Goal: Information Seeking & Learning: Learn about a topic

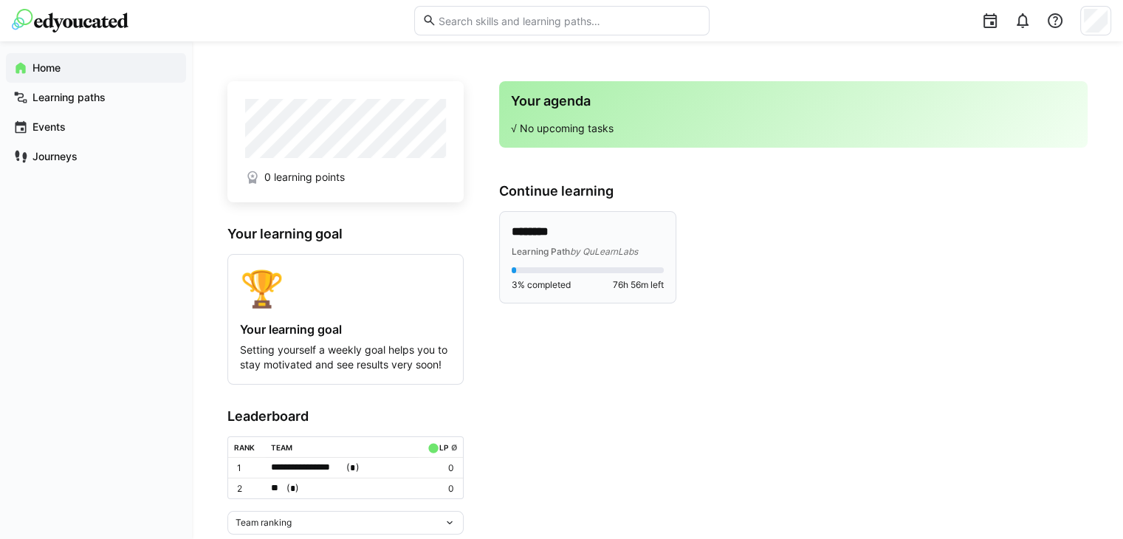
click at [595, 252] on span "by QuLearnLabs" at bounding box center [604, 251] width 68 height 11
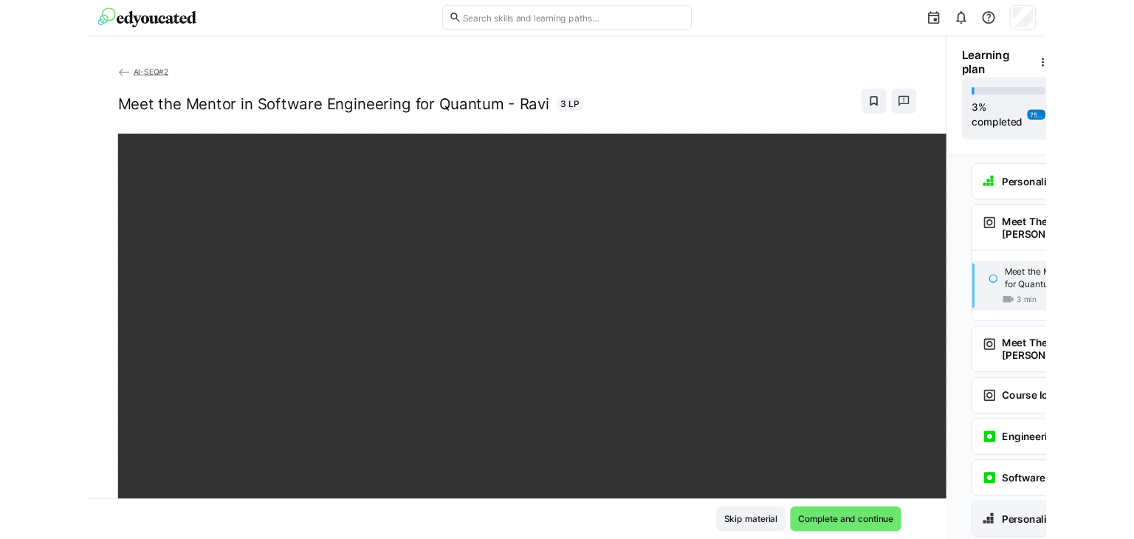
scroll to position [112, 0]
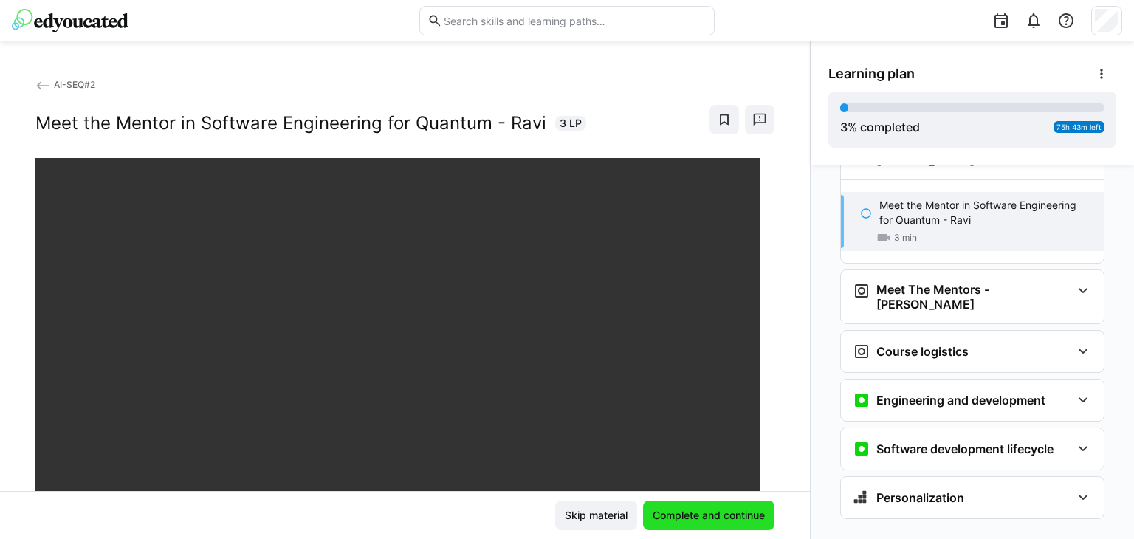
click at [696, 518] on span "Complete and continue" at bounding box center [709, 515] width 117 height 15
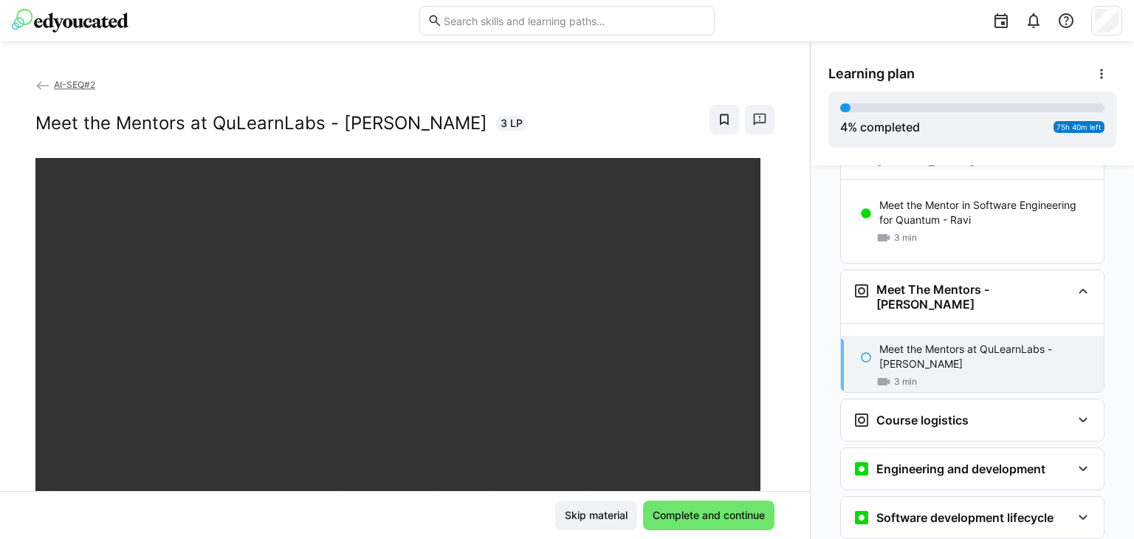
click at [0, 126] on div "AI-SEQ#2 Meet the Mentors at QuLearnLabs - Pascal 3 LP" at bounding box center [405, 284] width 810 height 414
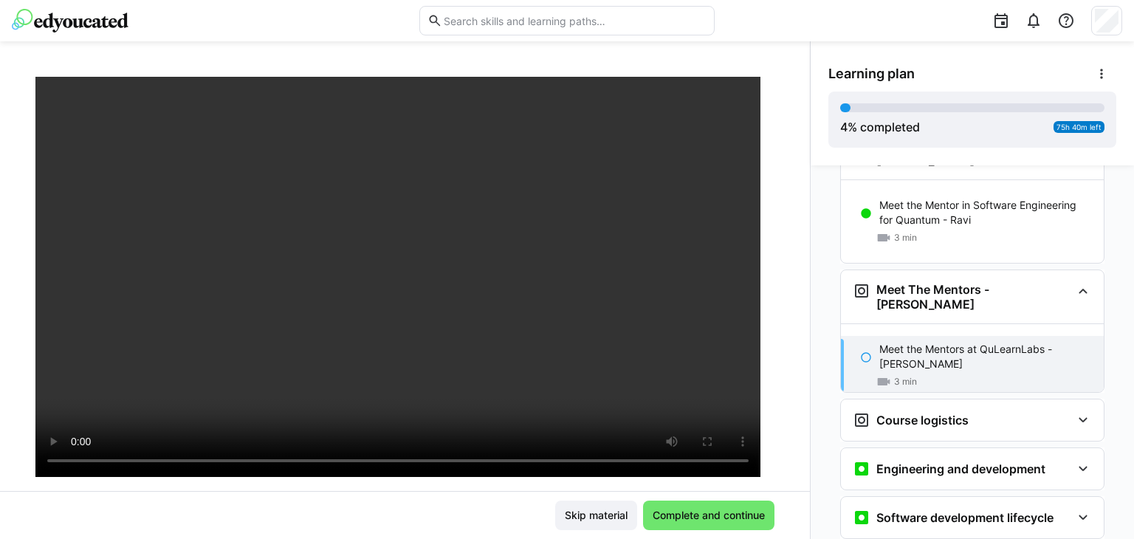
scroll to position [118, 0]
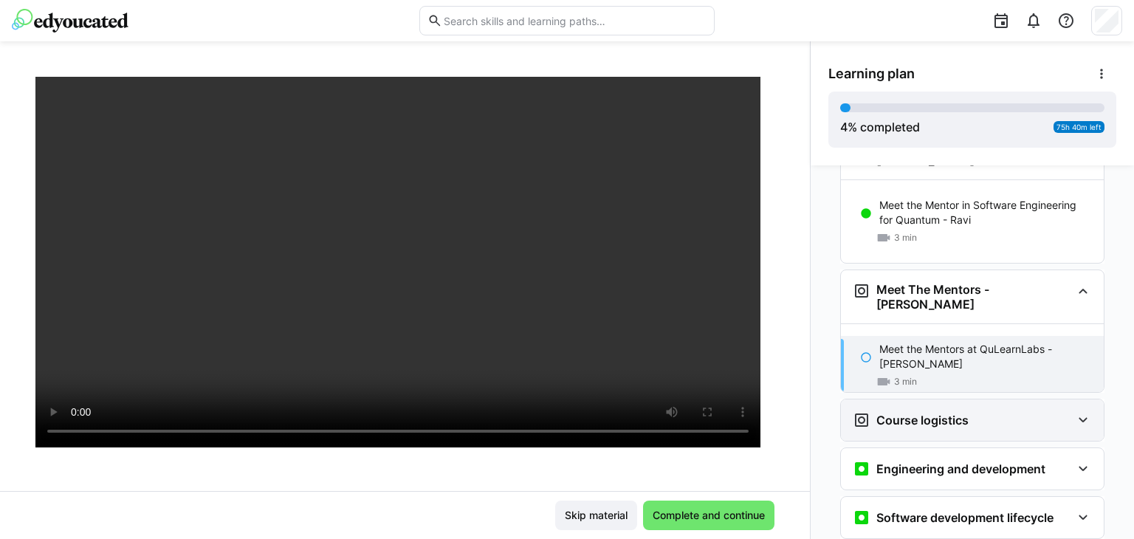
click at [993, 411] on div "Course logistics" at bounding box center [962, 420] width 219 height 18
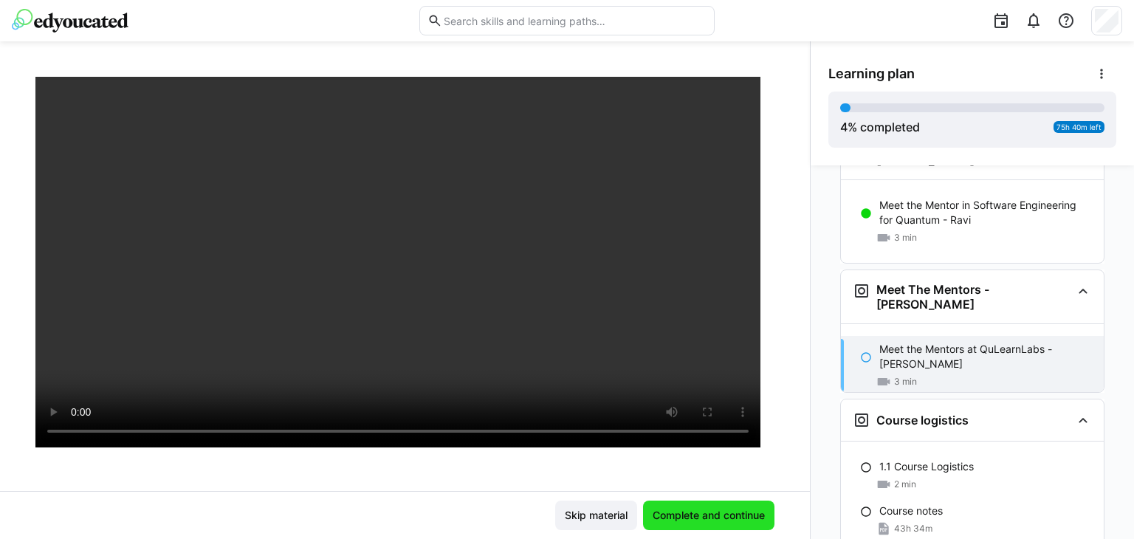
click at [671, 514] on span "Complete and continue" at bounding box center [709, 515] width 117 height 15
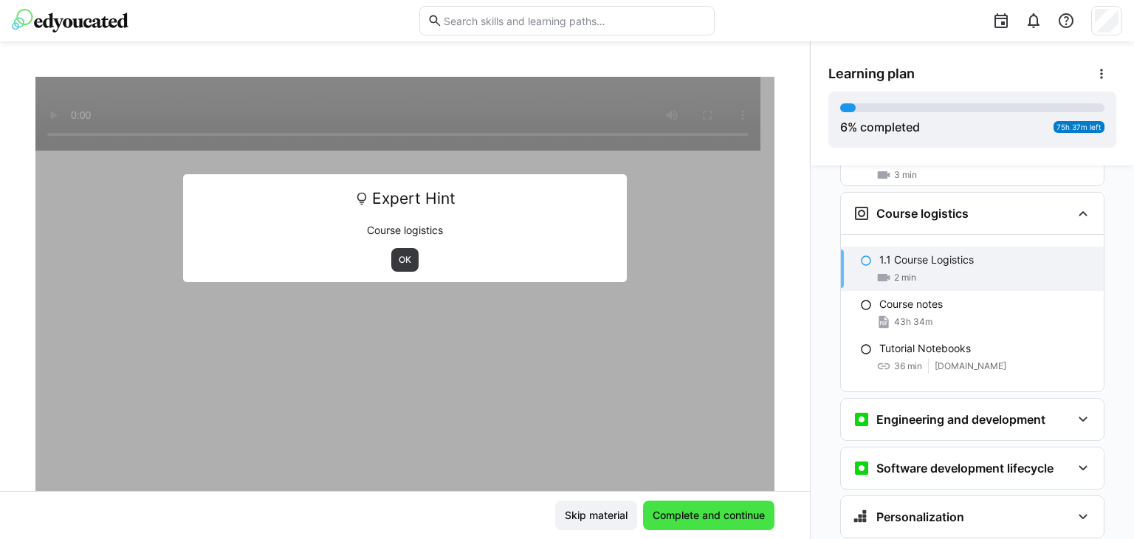
scroll to position [321, 0]
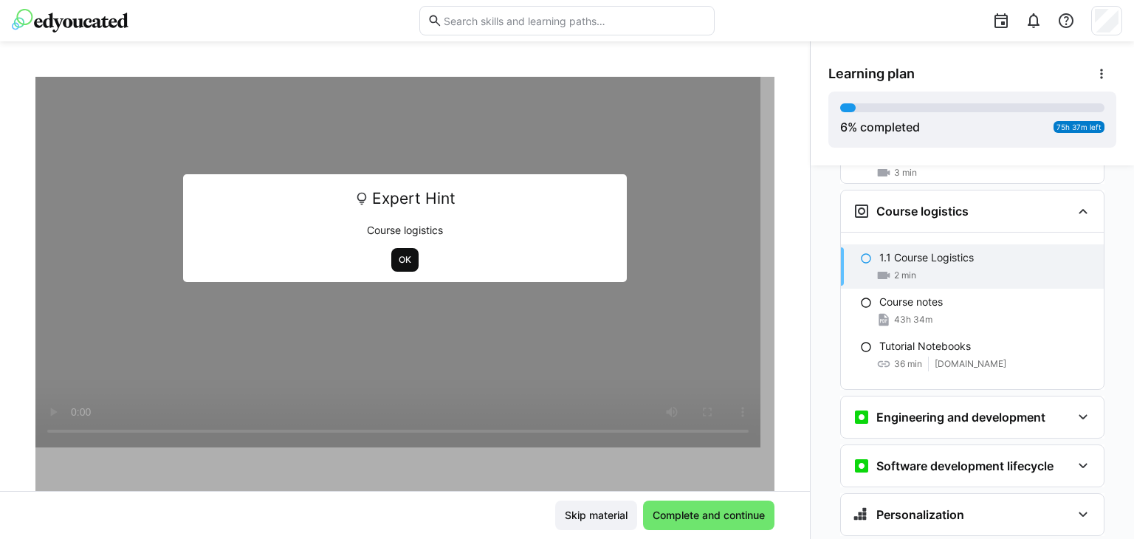
click at [397, 258] on span "OK" at bounding box center [405, 260] width 16 height 12
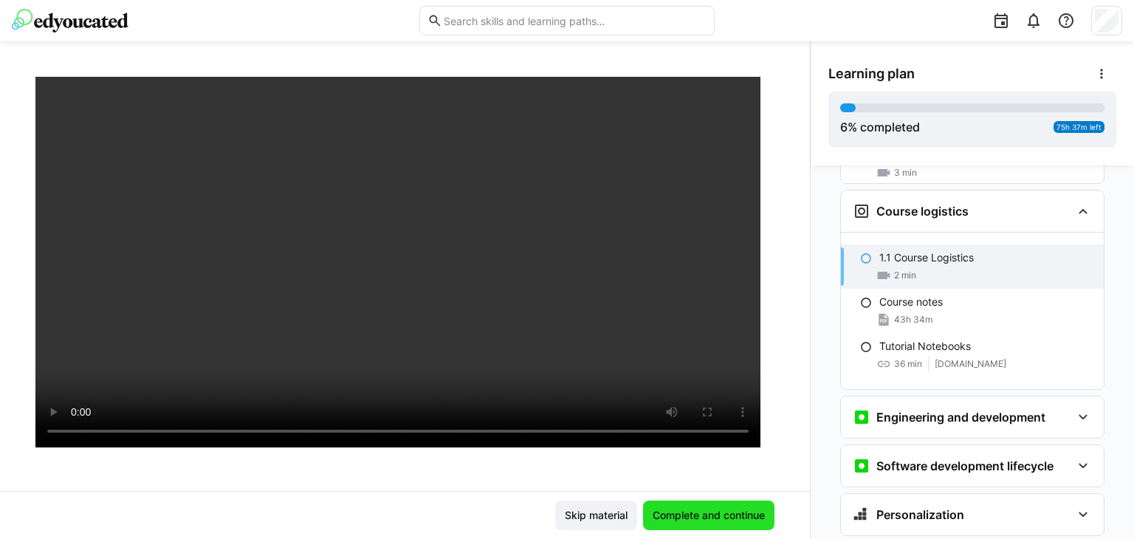
click at [656, 515] on span "Complete and continue" at bounding box center [709, 515] width 117 height 15
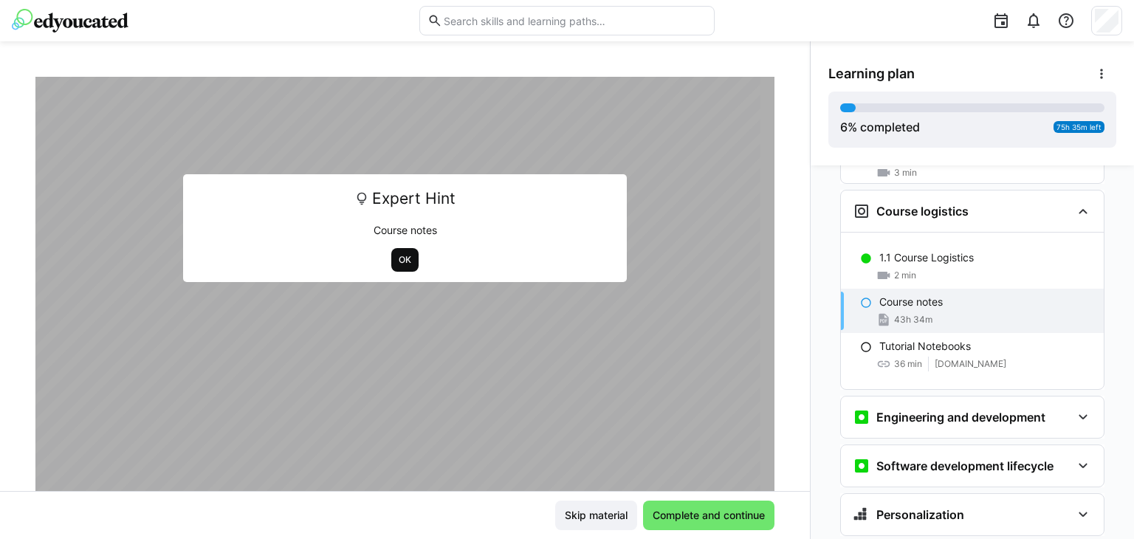
click at [403, 257] on span "OK" at bounding box center [405, 260] width 16 height 12
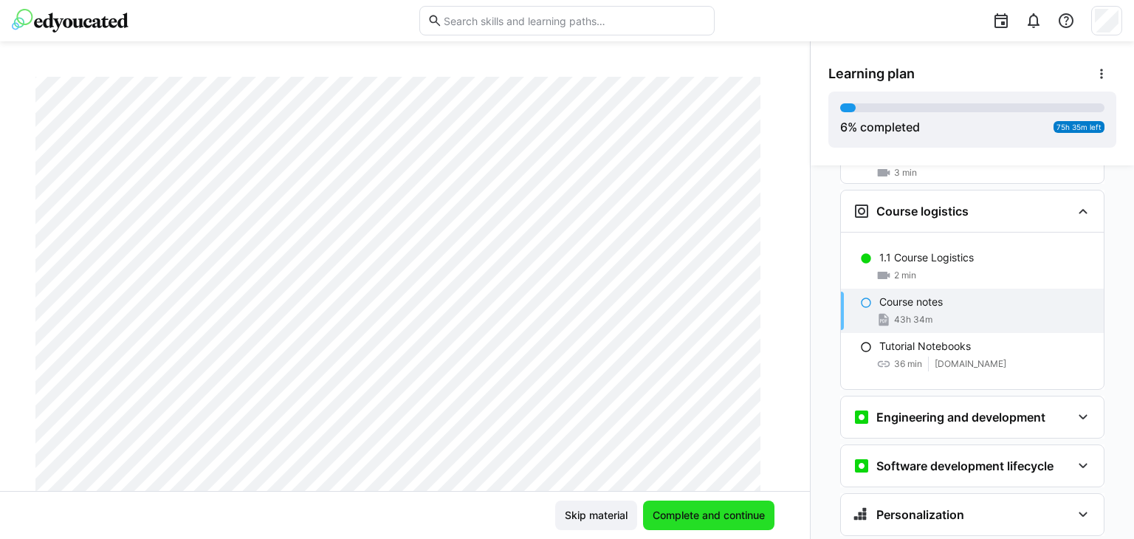
click at [677, 510] on span "Complete and continue" at bounding box center [709, 515] width 117 height 15
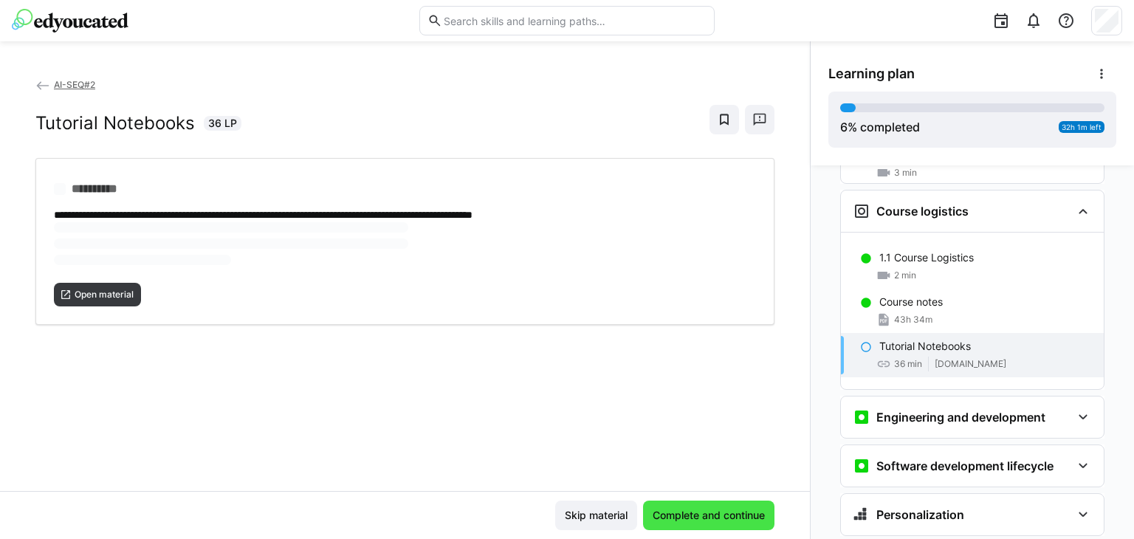
scroll to position [0, 0]
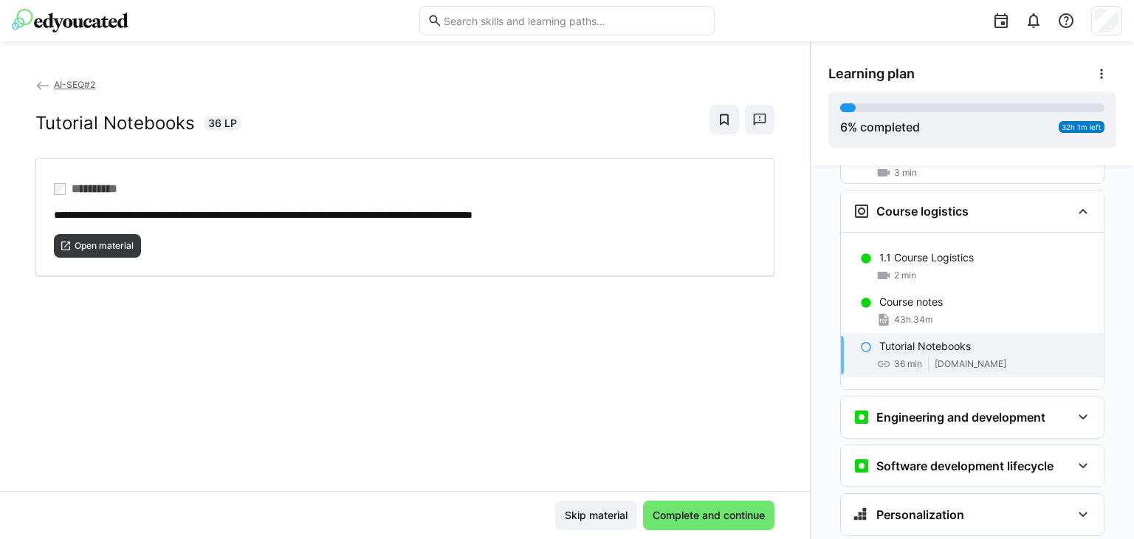
click at [643, 501] on button "Complete and continue" at bounding box center [708, 516] width 131 height 30
click at [115, 244] on span "Open material" at bounding box center [104, 246] width 62 height 12
click at [678, 518] on span "Complete and continue" at bounding box center [709, 515] width 117 height 15
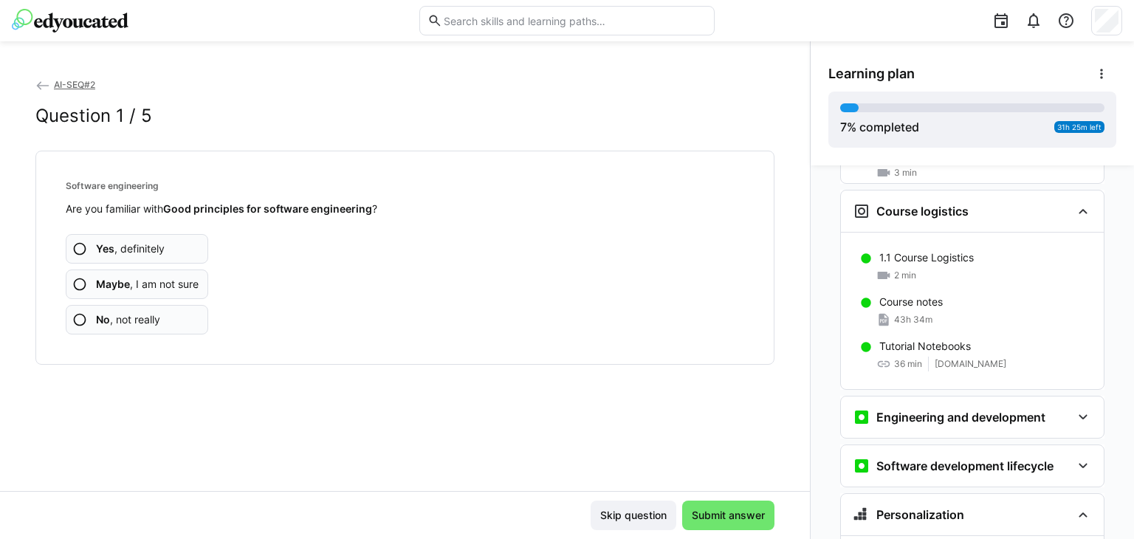
scroll to position [338, 0]
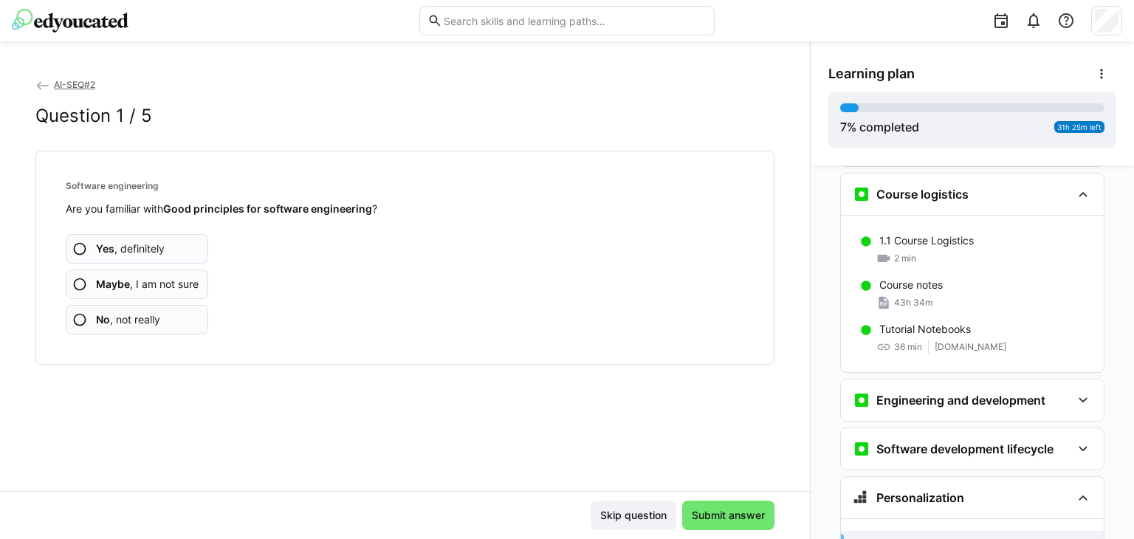
click at [126, 252] on span "Yes , definitely" at bounding box center [130, 249] width 69 height 15
click at [131, 249] on span "Yes , definitely" at bounding box center [130, 249] width 69 height 15
click at [149, 247] on span "Yes , definitely" at bounding box center [130, 249] width 69 height 15
click at [135, 246] on span "Yes , definitely" at bounding box center [130, 249] width 69 height 15
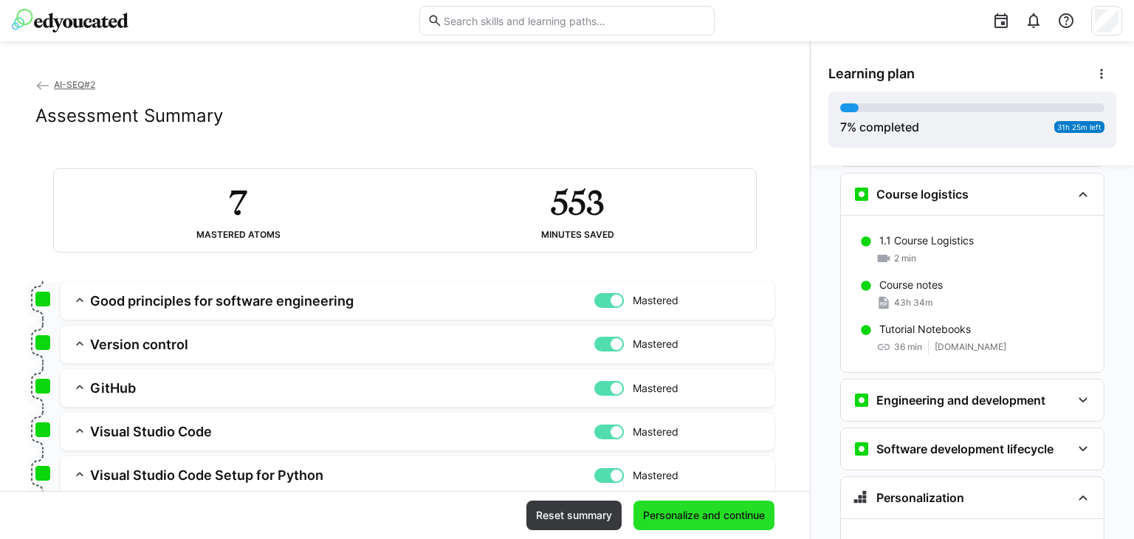
click at [723, 509] on span "Personalize and continue" at bounding box center [704, 515] width 126 height 15
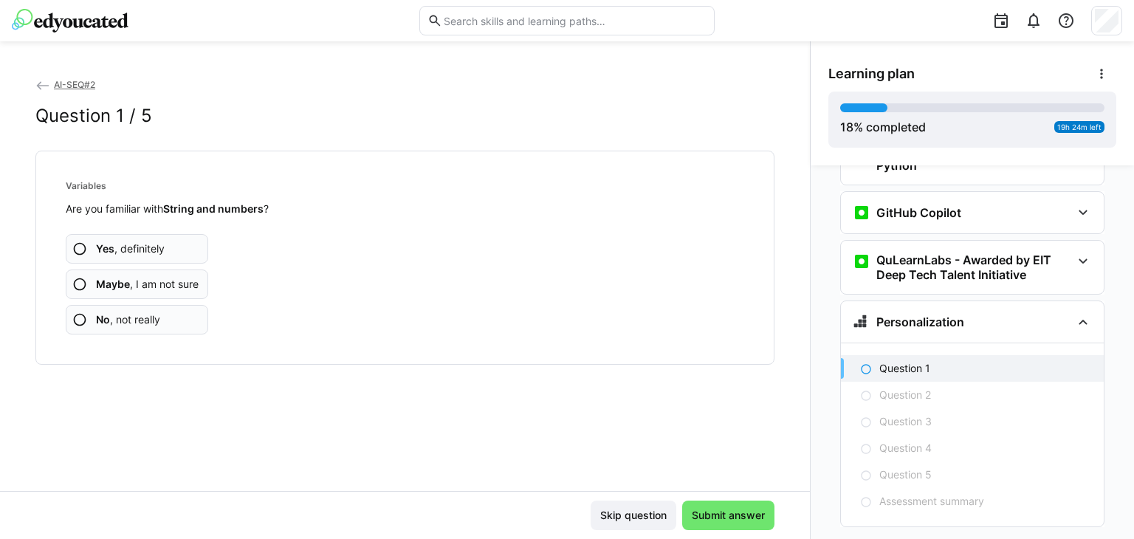
scroll to position [945, 0]
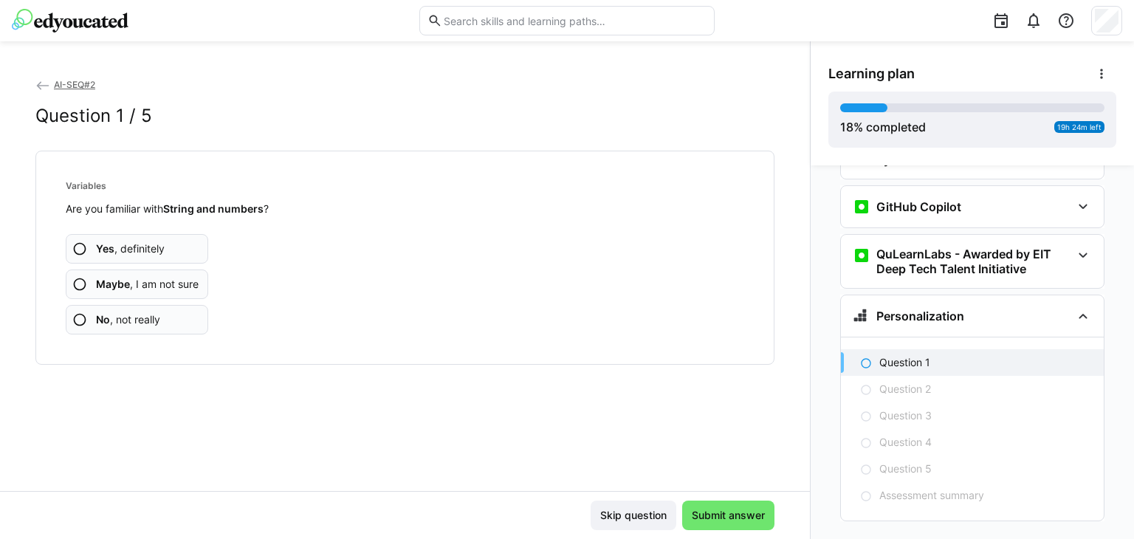
click at [115, 256] on span "Yes , definitely" at bounding box center [130, 249] width 69 height 15
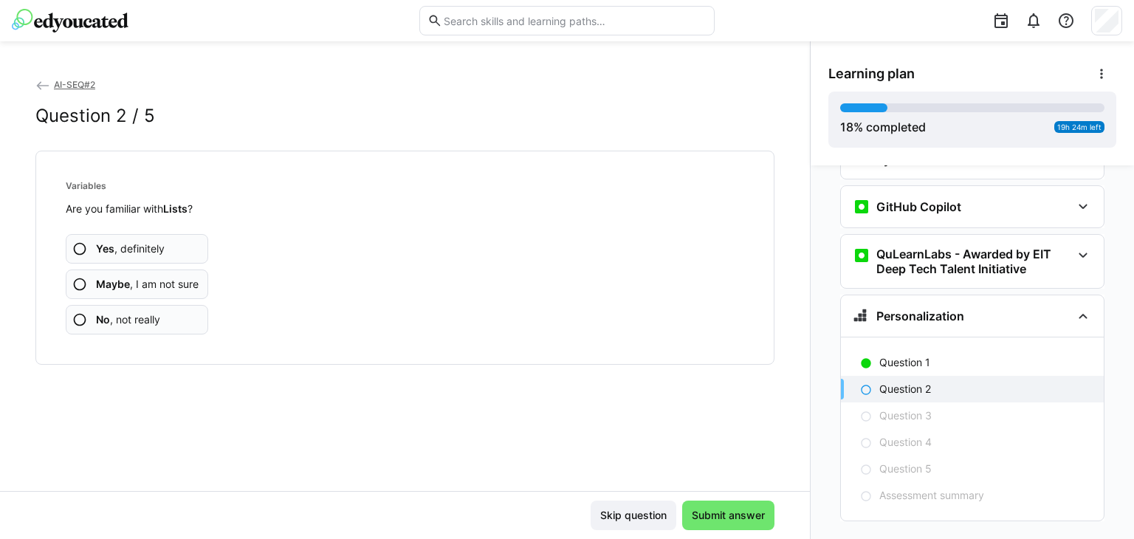
click at [103, 250] on b "Yes" at bounding box center [105, 248] width 18 height 13
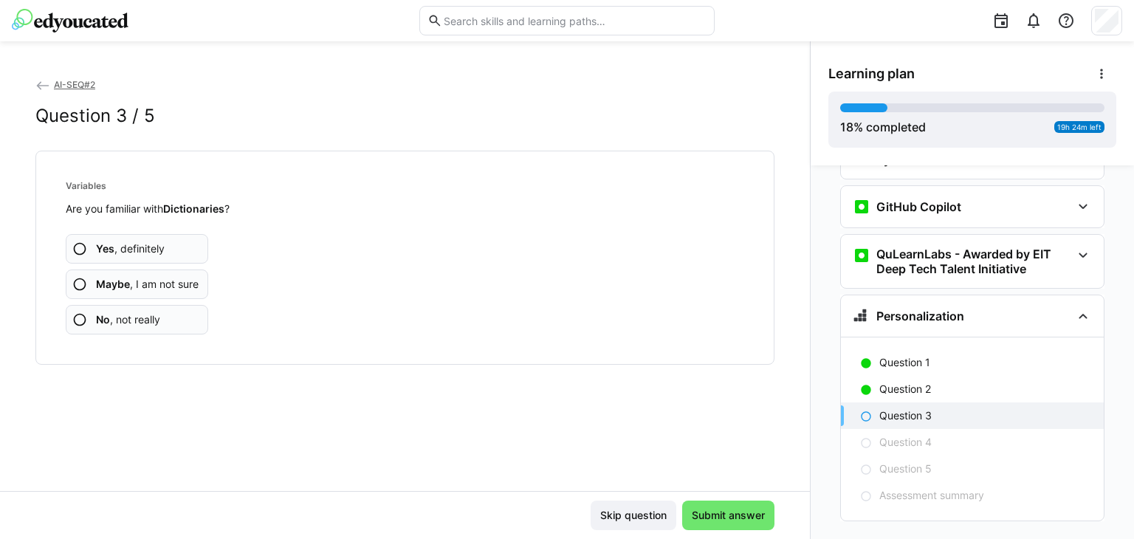
click at [116, 250] on span "Yes , definitely" at bounding box center [130, 249] width 69 height 15
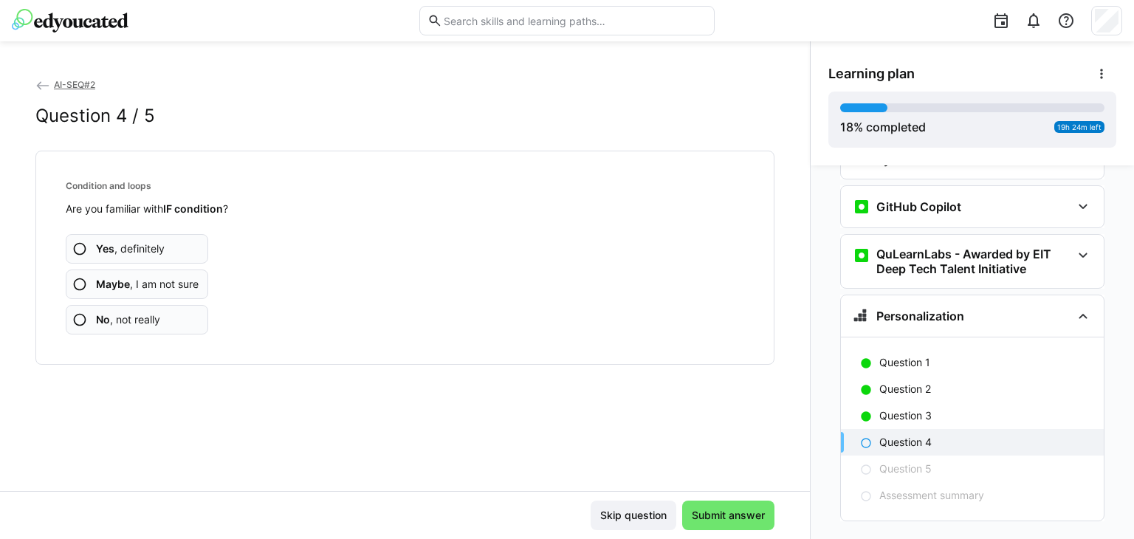
click at [116, 250] on span "Yes , definitely" at bounding box center [130, 249] width 69 height 15
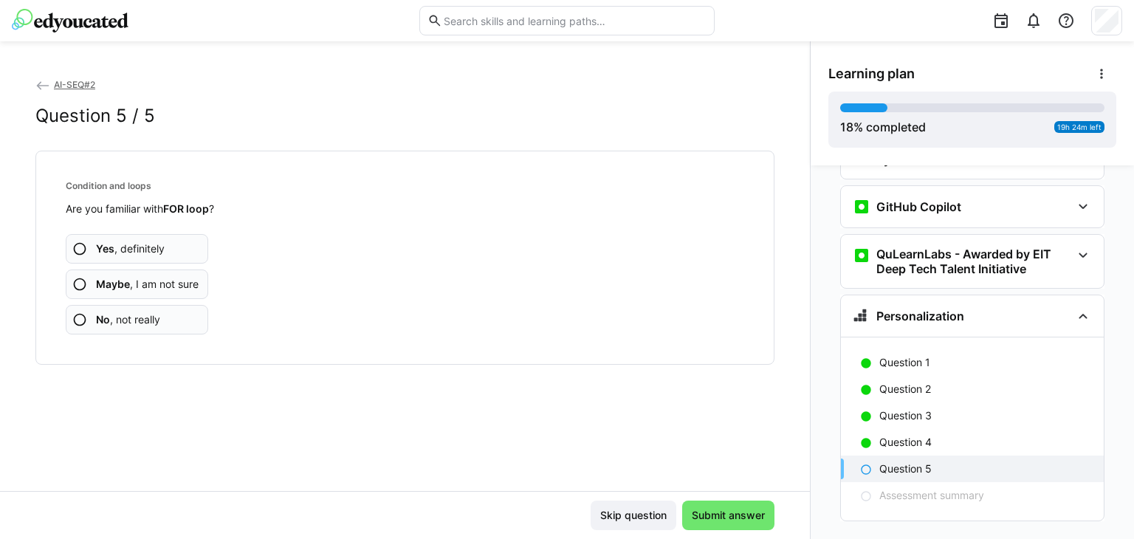
click at [131, 250] on span "Yes , definitely" at bounding box center [130, 249] width 69 height 15
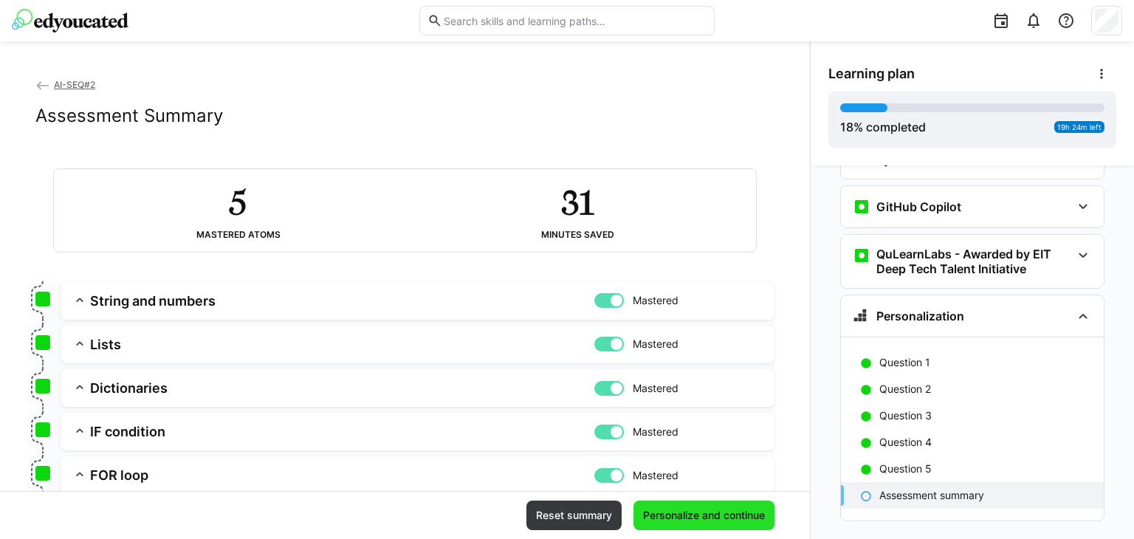
click at [722, 515] on span "Personalize and continue" at bounding box center [704, 515] width 126 height 15
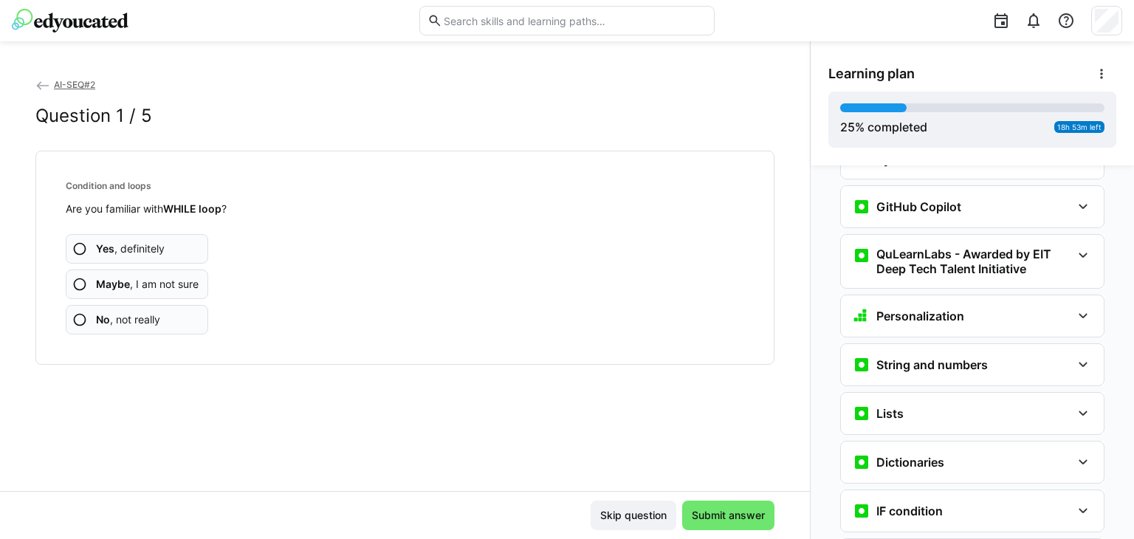
scroll to position [1236, 0]
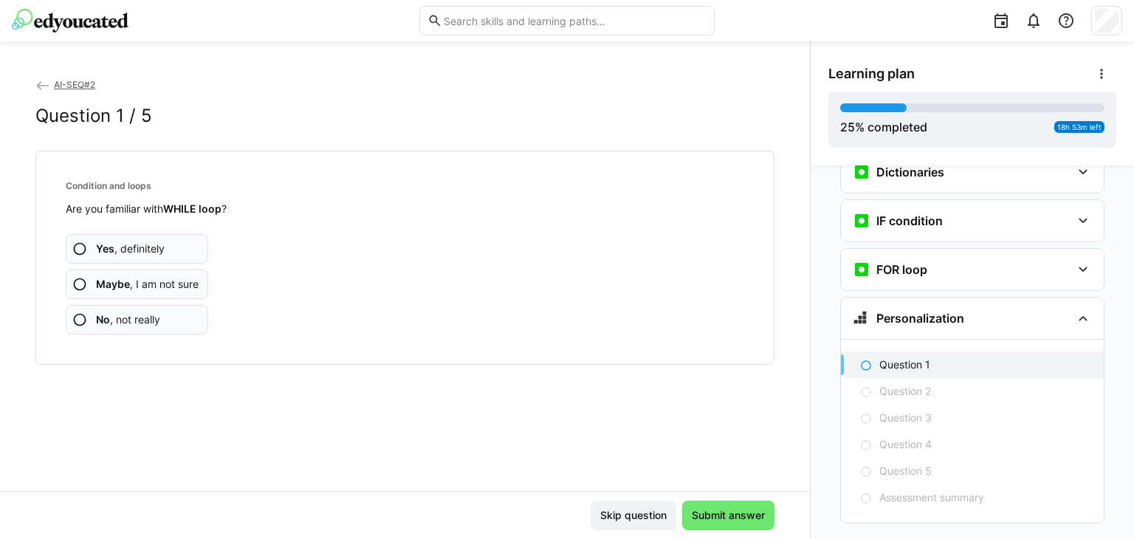
click at [112, 245] on b "Yes" at bounding box center [105, 248] width 18 height 13
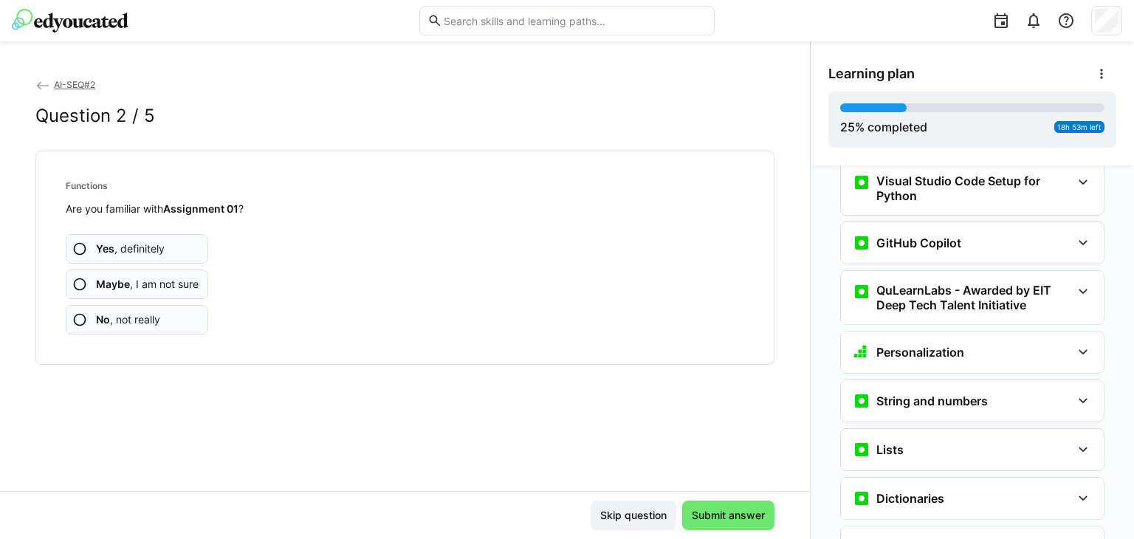
scroll to position [582, 0]
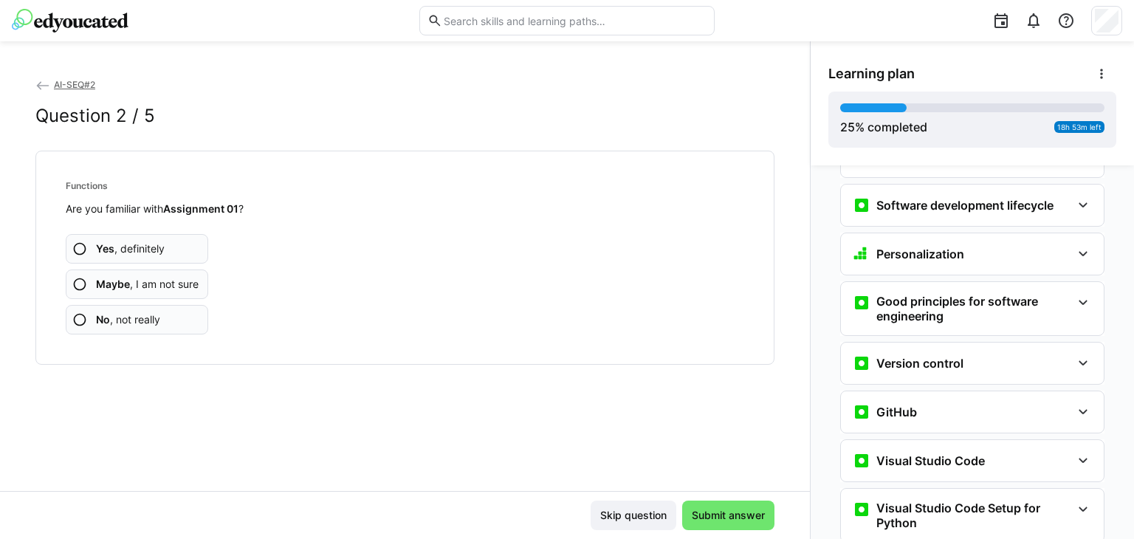
click at [1134, 485] on div "Personalization Question 1 Question 2 Question 3 Question 4 Question 5 Assessme…" at bounding box center [973, 352] width 324 height 374
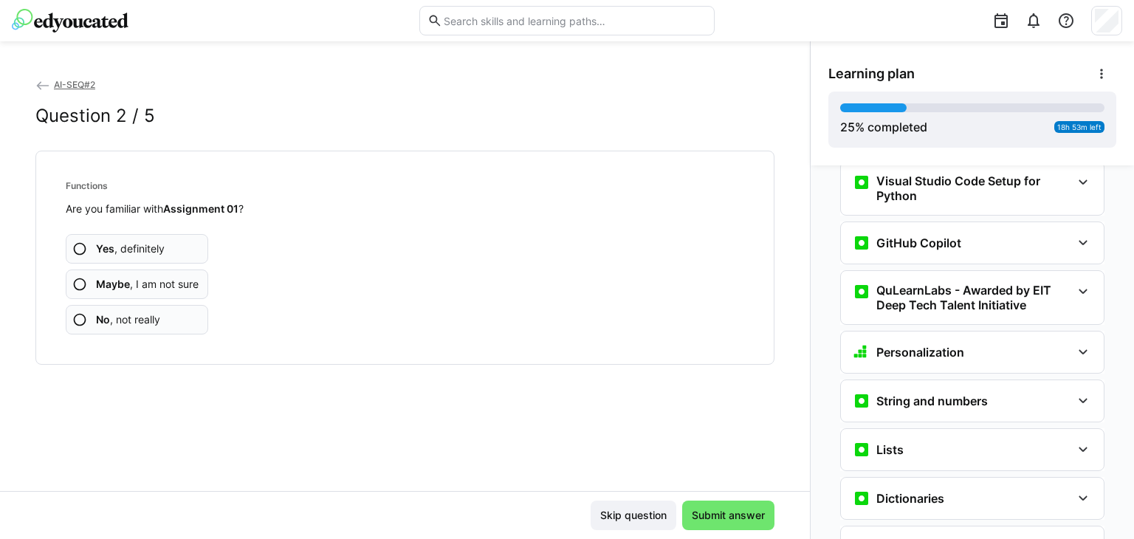
scroll to position [1236, 0]
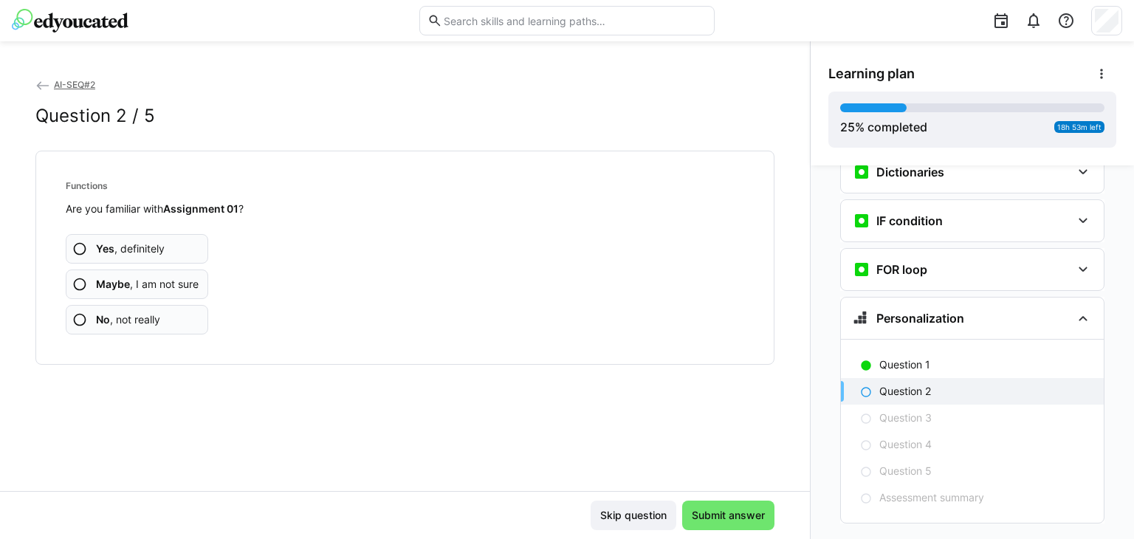
click at [81, 86] on span "AI-SEQ#2" at bounding box center [74, 84] width 41 height 11
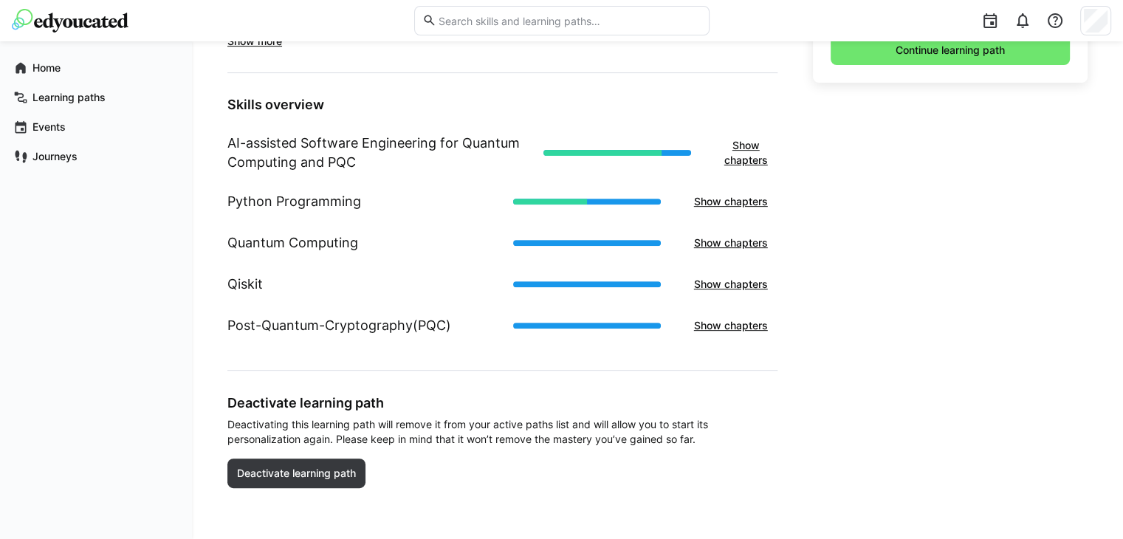
scroll to position [67, 0]
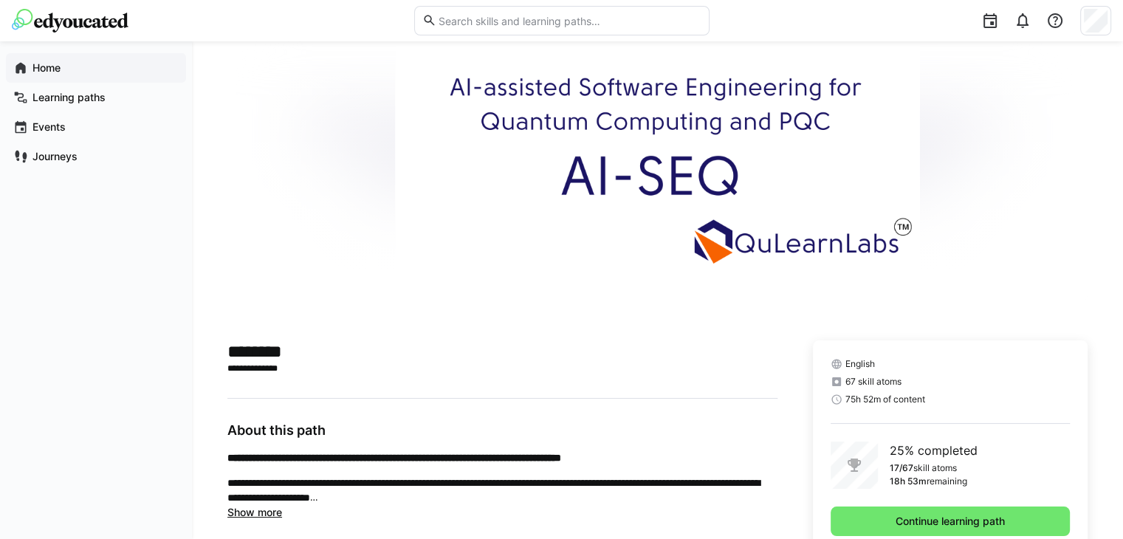
click at [44, 77] on div "Home" at bounding box center [96, 68] width 180 height 30
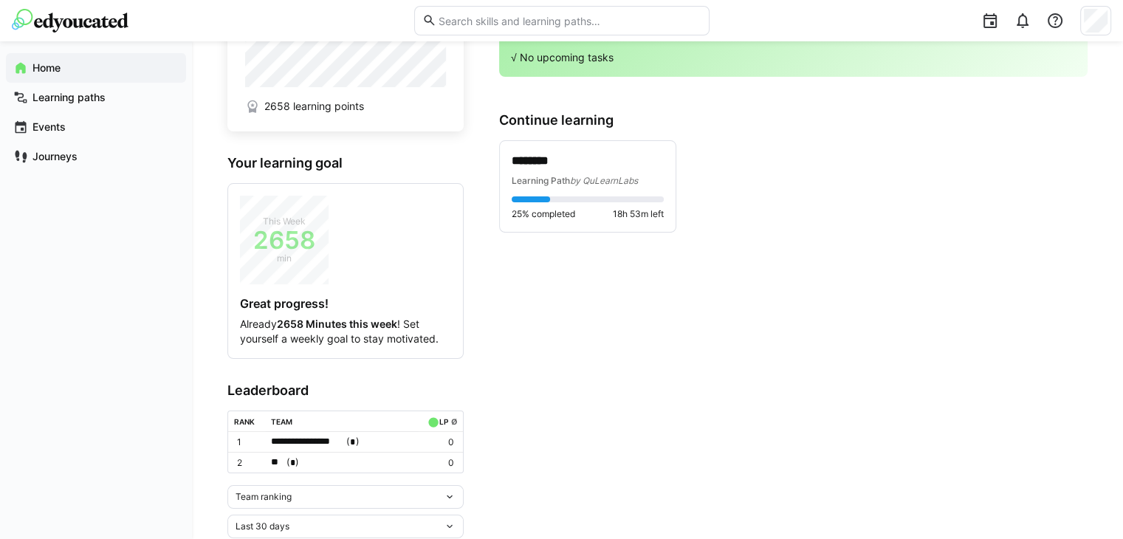
scroll to position [103, 0]
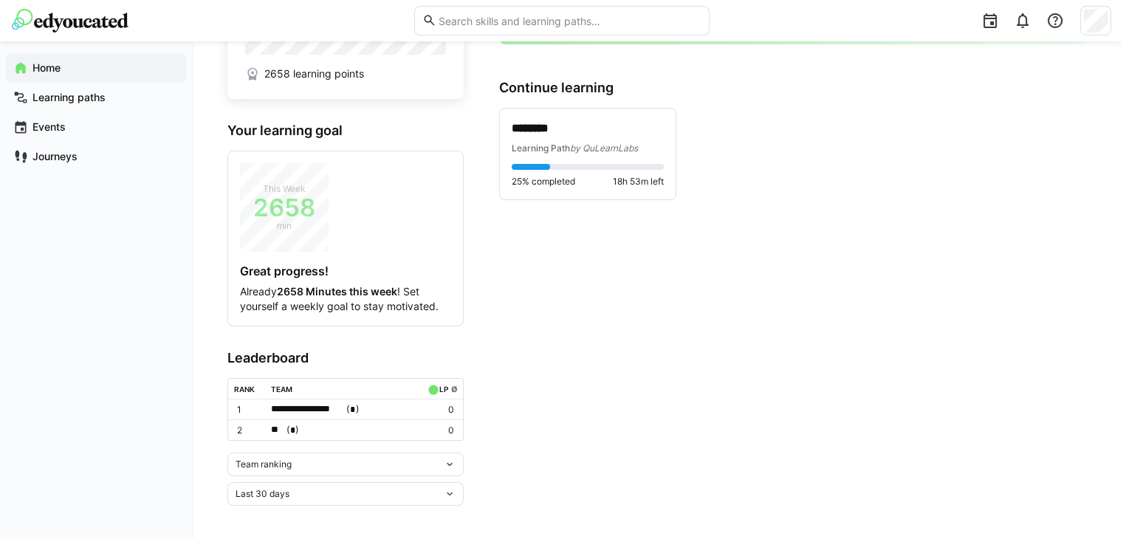
click at [312, 468] on div "Team ranking" at bounding box center [345, 465] width 236 height 24
click at [270, 512] on div "Individual ranking" at bounding box center [345, 517] width 219 height 12
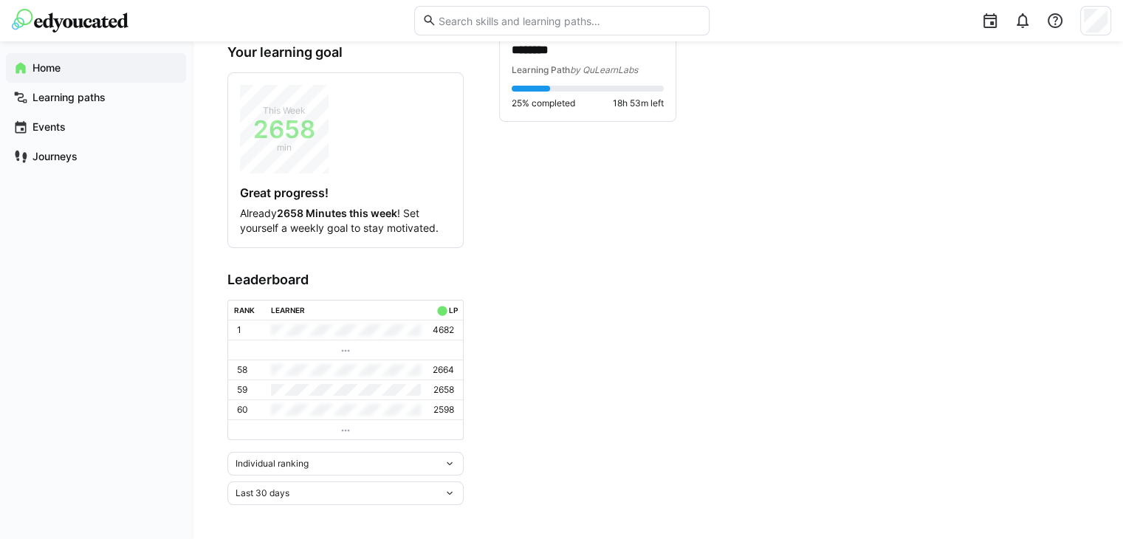
click at [379, 459] on div "Individual ranking" at bounding box center [340, 464] width 208 height 10
click at [306, 511] on div "Individual ranking" at bounding box center [345, 517] width 219 height 12
click at [303, 491] on div "Last 30 days" at bounding box center [340, 493] width 208 height 10
click at [693, 349] on app-home-right "Your agenda √ No upcoming tasks Continue learning ******** Learning Path by QuL…" at bounding box center [793, 203] width 589 height 606
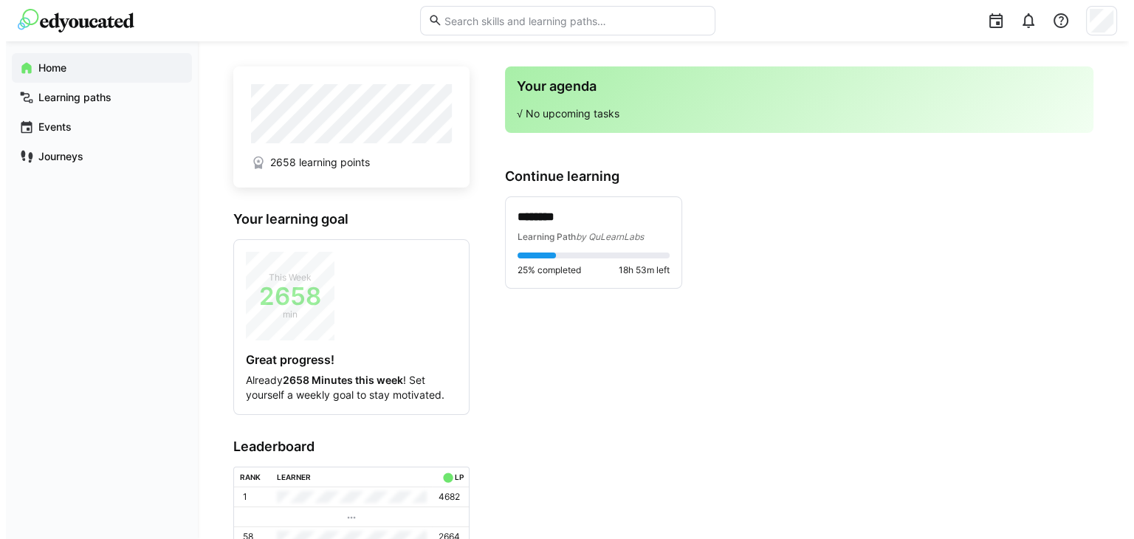
scroll to position [0, 0]
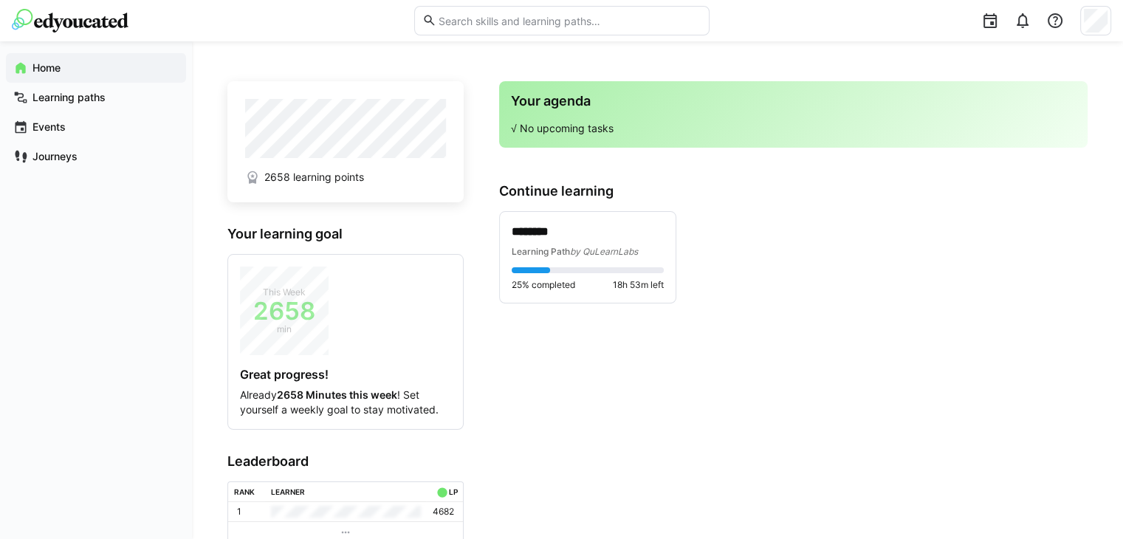
click at [1112, 27] on header at bounding box center [561, 20] width 1123 height 41
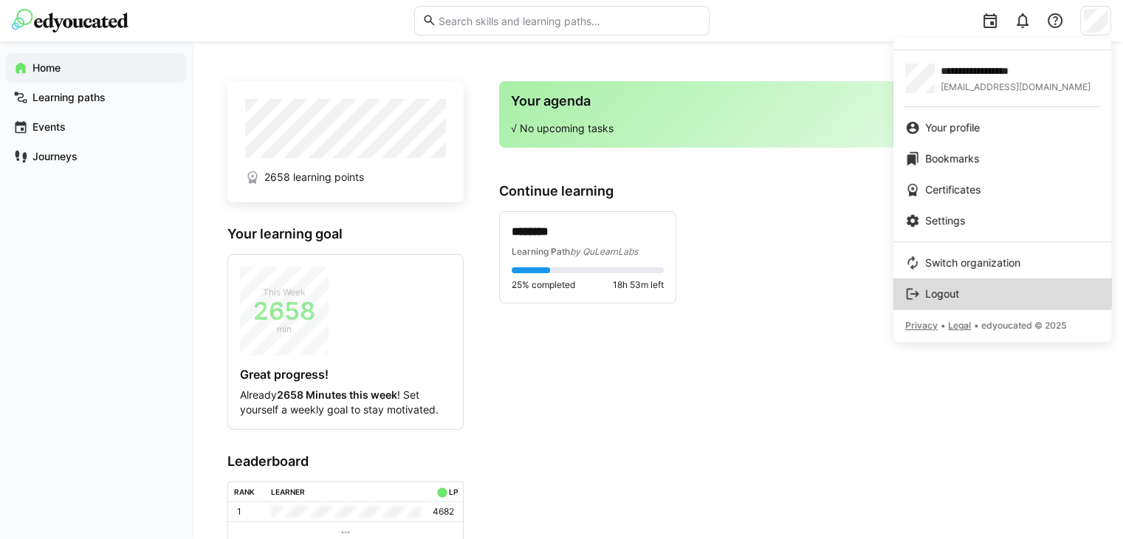
click at [939, 287] on span "Logout" at bounding box center [942, 294] width 34 height 15
